Goal: Information Seeking & Learning: Learn about a topic

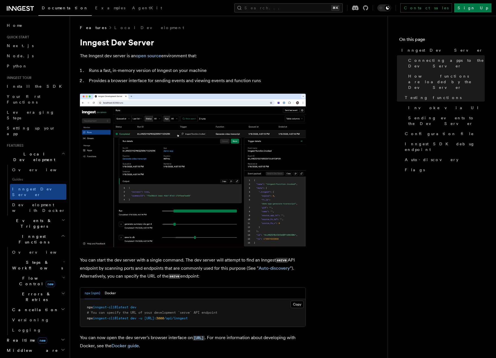
scroll to position [629, 0]
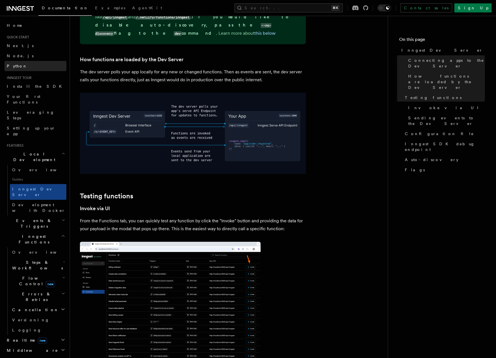
click at [33, 66] on link "Python" at bounding box center [36, 66] width 62 height 10
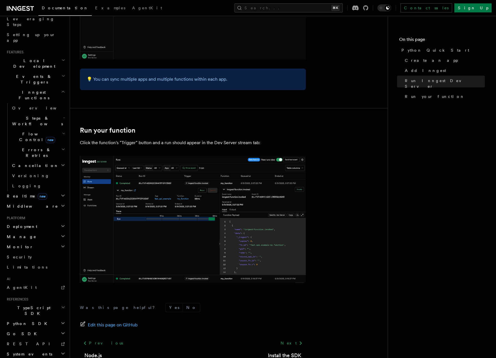
scroll to position [1070, 0]
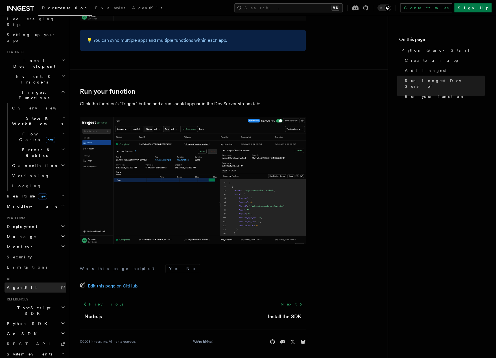
click at [26, 283] on link "AgentKit" at bounding box center [36, 288] width 62 height 10
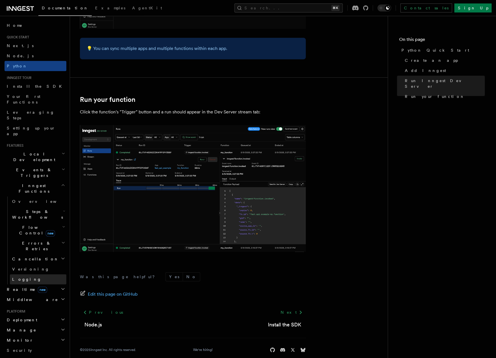
scroll to position [1061, 0]
click at [22, 183] on span "Inngest Functions" at bounding box center [33, 188] width 56 height 11
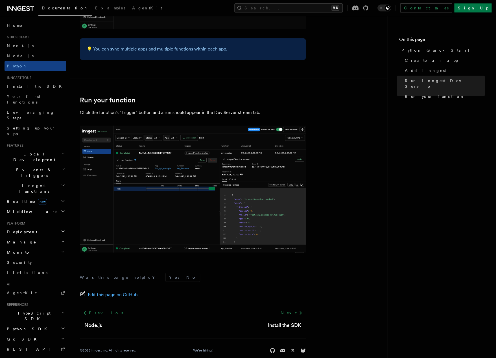
click at [16, 181] on h2 "Inngest Functions" at bounding box center [36, 189] width 62 height 16
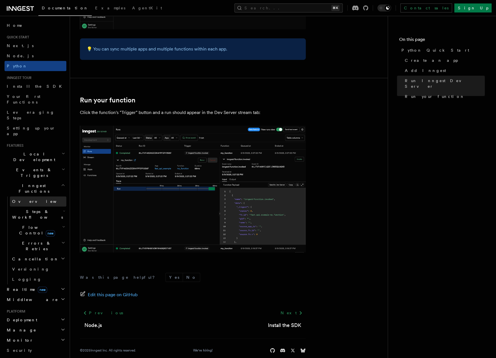
click at [15, 197] on link "Overview" at bounding box center [38, 202] width 56 height 10
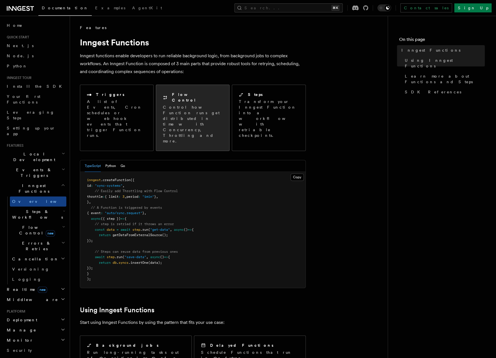
click at [189, 104] on p "Control how Function runs get distributed in time with Concurrency, Throttling …" at bounding box center [193, 124] width 60 height 40
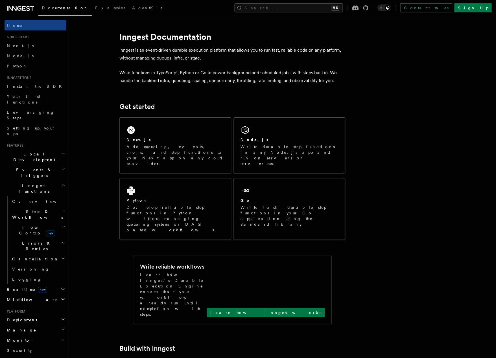
click at [22, 1] on div "Documentation Examples AgentKit Search... ⌘K Contact sales Sign Up" at bounding box center [248, 8] width 496 height 16
click at [22, 7] on icon at bounding box center [20, 8] width 27 height 7
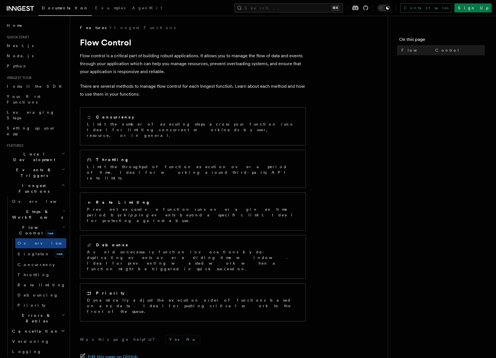
click at [16, 209] on span "Steps & Workflows" at bounding box center [36, 214] width 53 height 11
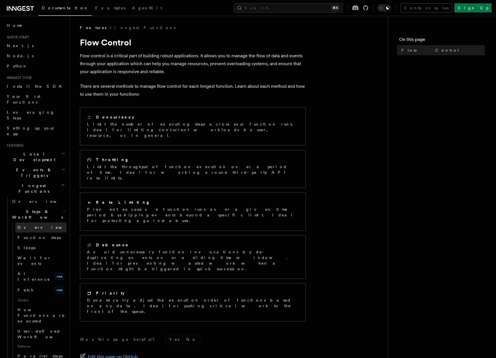
click at [25, 225] on span "Overview" at bounding box center [47, 227] width 58 height 5
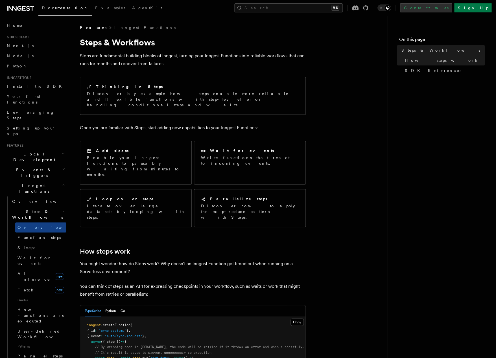
click at [452, 4] on link "Contact sales" at bounding box center [426, 7] width 52 height 9
click at [13, 46] on span "Next.js" at bounding box center [20, 45] width 27 height 5
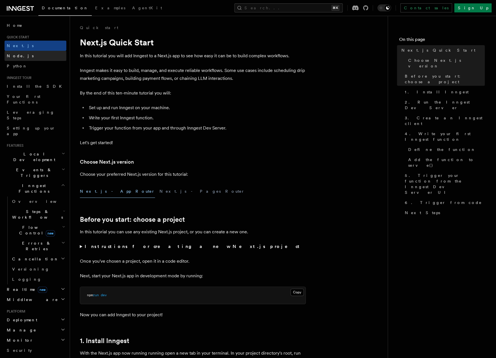
click at [9, 56] on span "Node.js" at bounding box center [20, 56] width 27 height 5
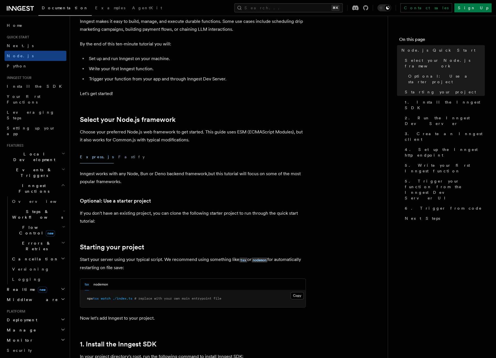
scroll to position [38, 0]
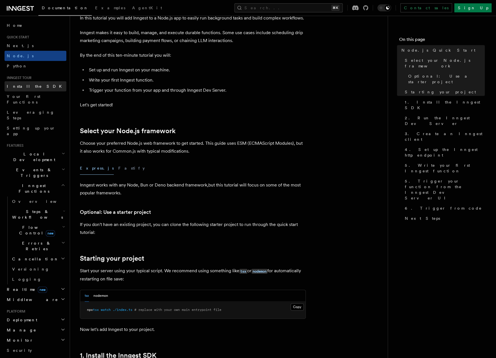
click at [27, 88] on span "Install the SDK" at bounding box center [36, 86] width 58 height 5
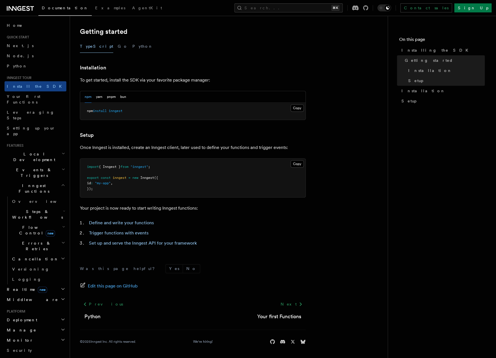
scroll to position [93, 0]
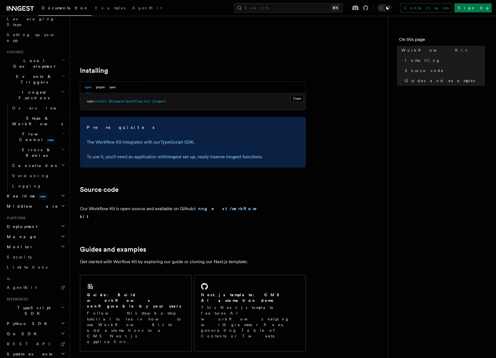
scroll to position [169, 0]
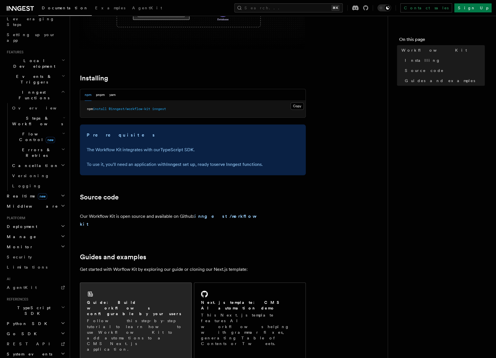
click at [118, 318] on p "Follow this step-by-step tutorial to learn how to use Workflow Kit to add autom…" at bounding box center [136, 335] width 98 height 34
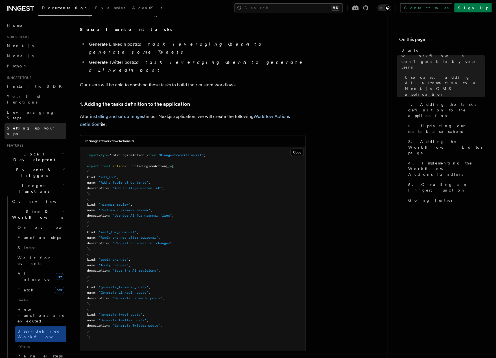
click at [22, 126] on span "Setting up your app" at bounding box center [31, 131] width 49 height 10
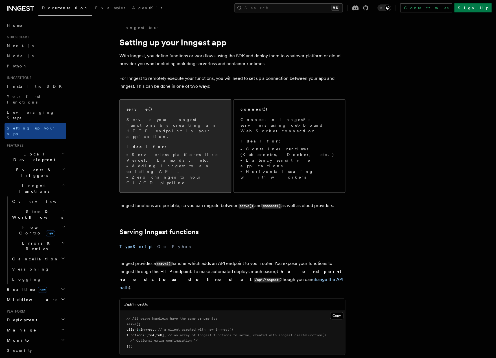
scroll to position [15, 0]
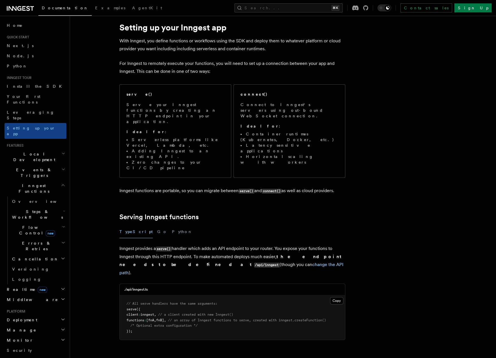
click at [20, 149] on h2 "Local Development" at bounding box center [36, 157] width 62 height 16
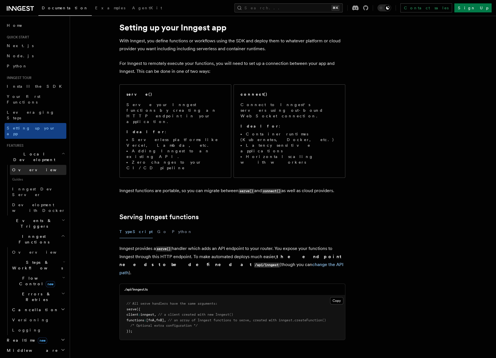
click at [22, 168] on span "Overview" at bounding box center [41, 170] width 58 height 5
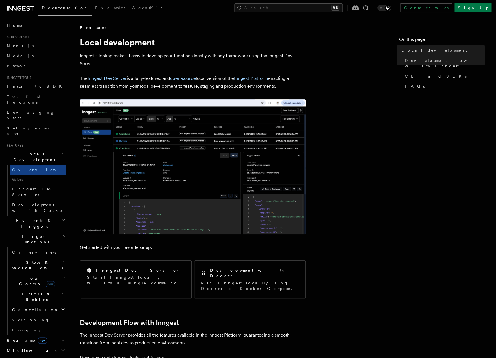
scroll to position [0, 0]
click at [21, 110] on span "Leveraging Steps" at bounding box center [31, 115] width 48 height 10
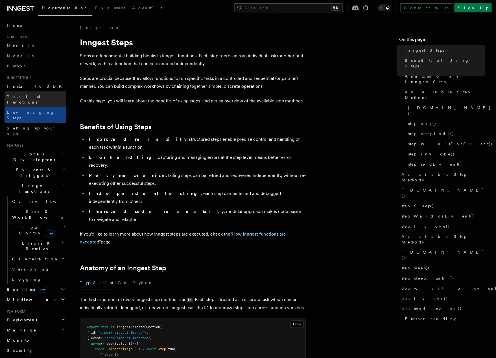
click at [20, 101] on link "Your first Functions" at bounding box center [36, 99] width 62 height 16
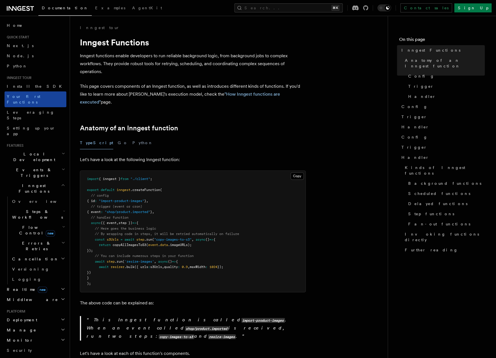
click at [15, 92] on link "Your first Functions" at bounding box center [36, 99] width 62 height 16
click at [15, 91] on link "Install the SDK" at bounding box center [36, 86] width 62 height 10
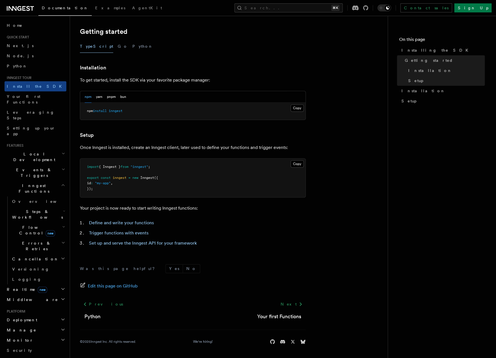
scroll to position [93, 0]
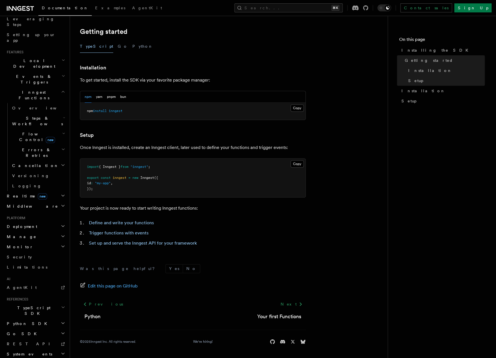
click at [22, 305] on span "TypeScript SDK" at bounding box center [33, 310] width 56 height 11
click at [16, 322] on span "Introduction" at bounding box center [32, 324] width 41 height 5
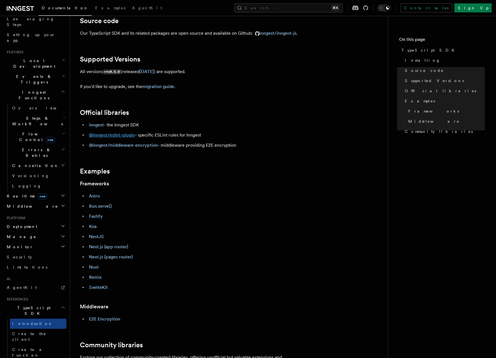
scroll to position [260, 0]
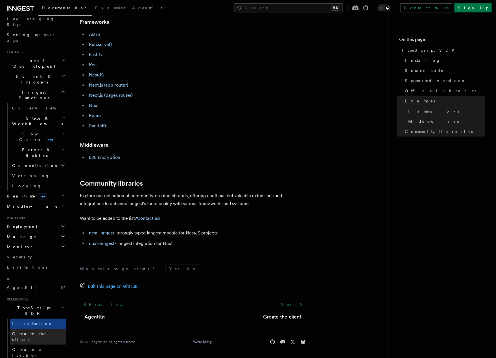
click at [35, 329] on link "Create the client" at bounding box center [38, 337] width 56 height 16
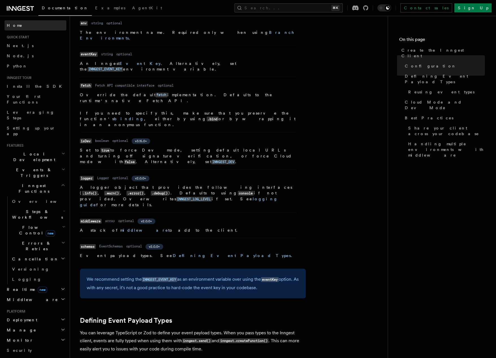
click at [18, 25] on link "Home" at bounding box center [36, 25] width 62 height 10
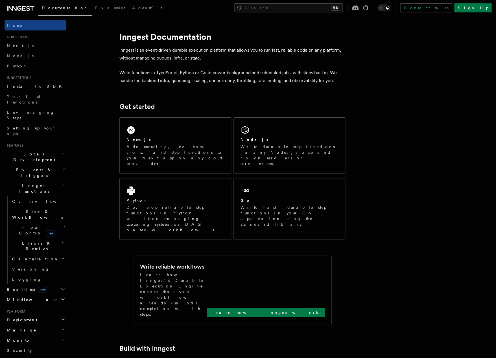
click at [11, 25] on span "Home" at bounding box center [15, 26] width 16 height 6
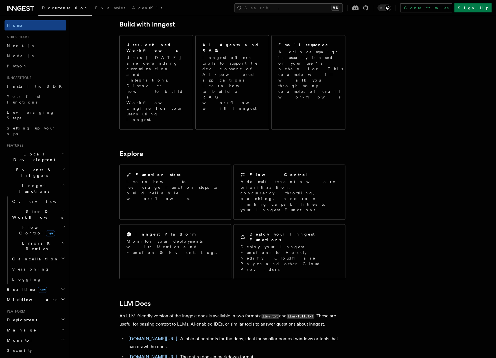
scroll to position [326, 0]
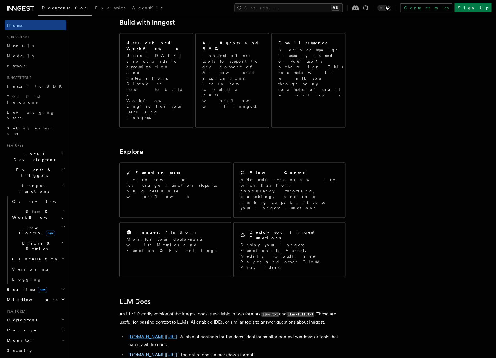
click at [143, 334] on link "inngest.com/llms.txt" at bounding box center [152, 336] width 49 height 5
